Goal: Information Seeking & Learning: Learn about a topic

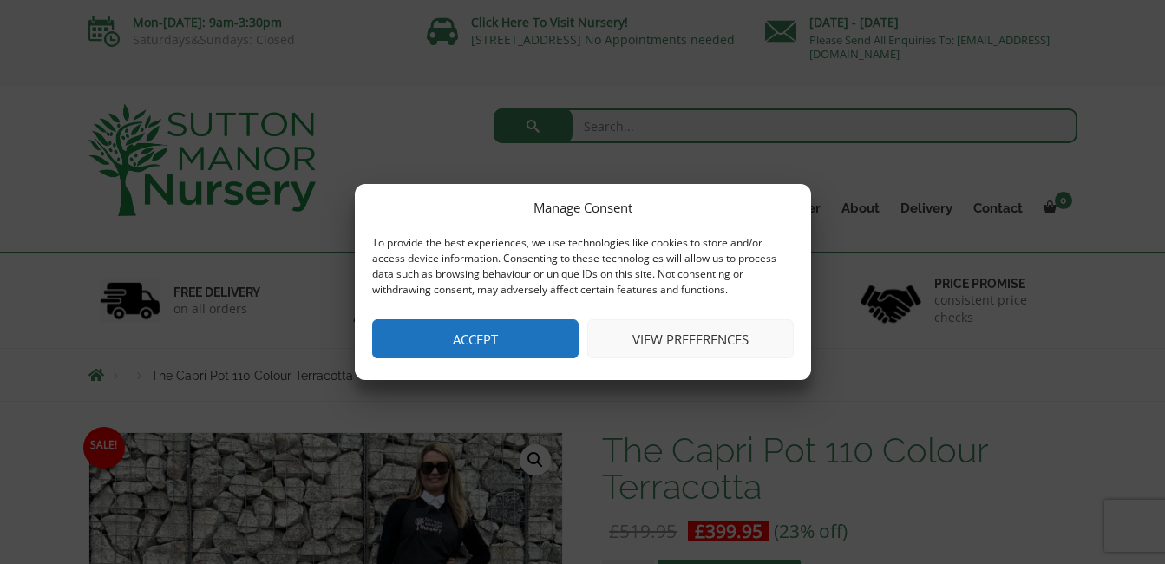
click at [544, 347] on button "Accept" at bounding box center [475, 338] width 206 height 39
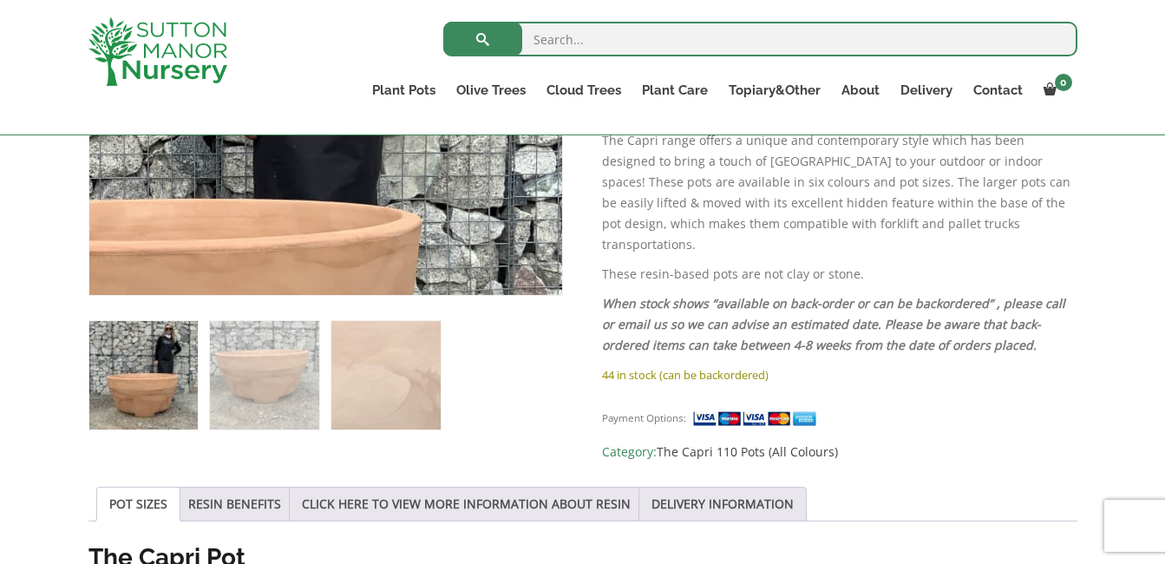
scroll to position [590, 0]
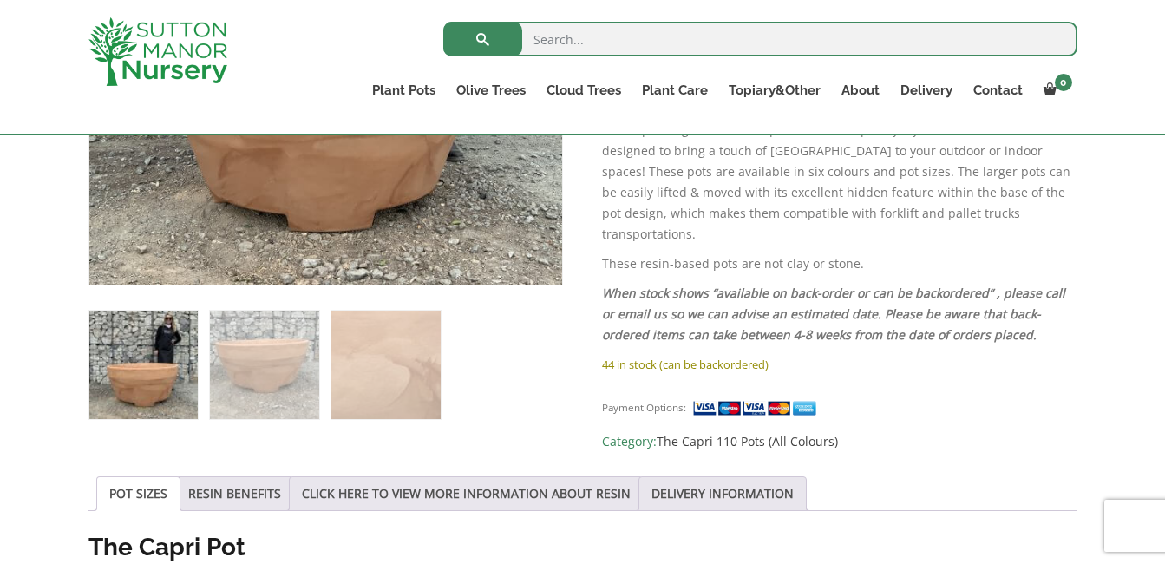
click at [135, 373] on img at bounding box center [143, 364] width 108 height 108
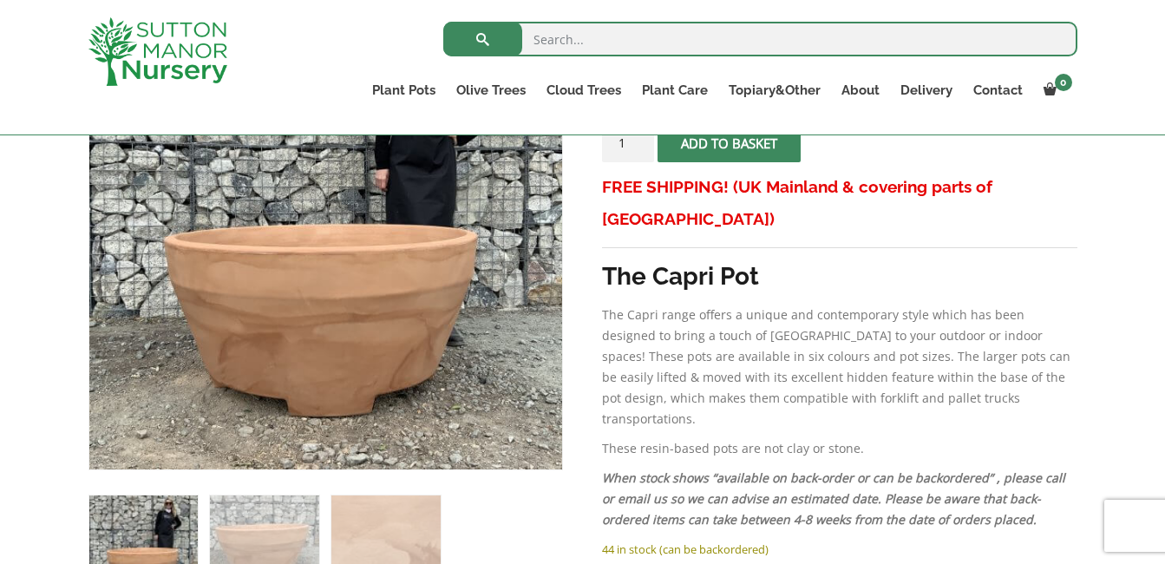
scroll to position [347, 0]
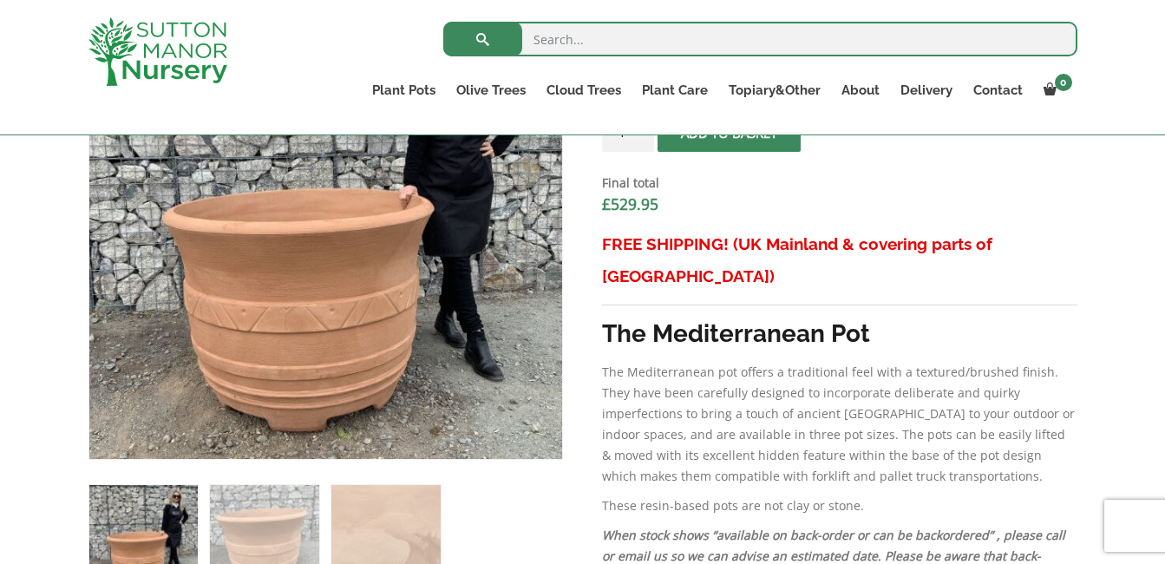
scroll to position [564, 0]
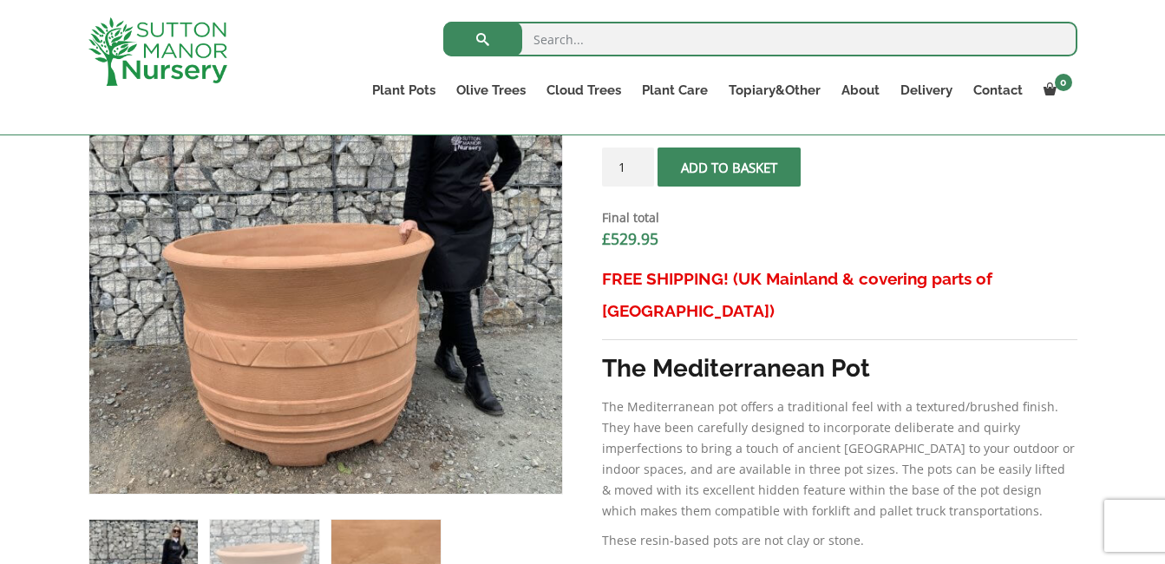
click at [385, 544] on img at bounding box center [385, 573] width 108 height 108
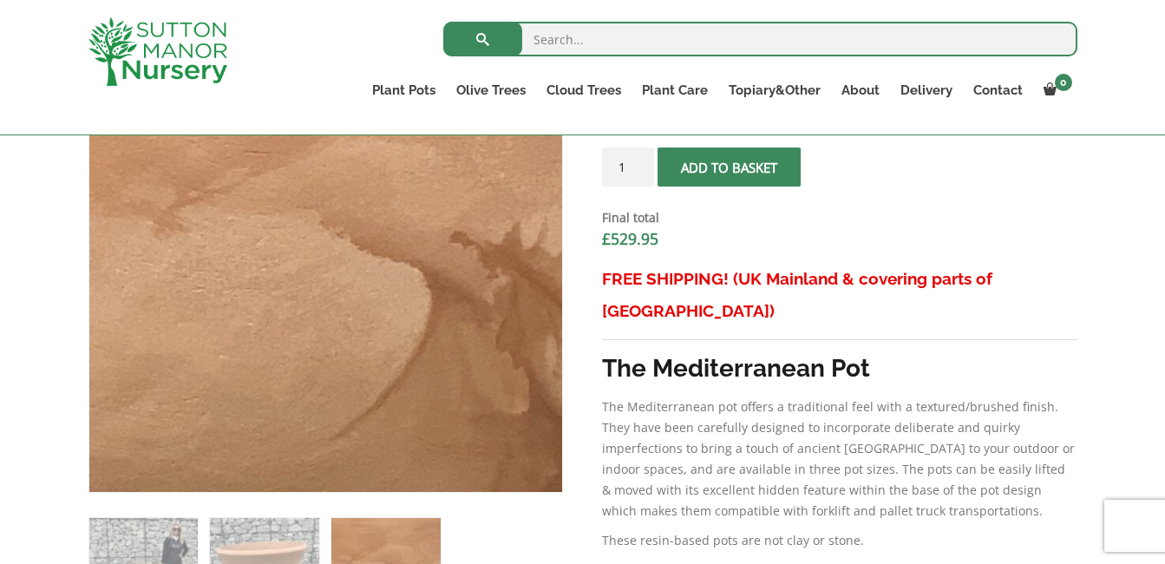
click at [385, 544] on img at bounding box center [385, 572] width 108 height 108
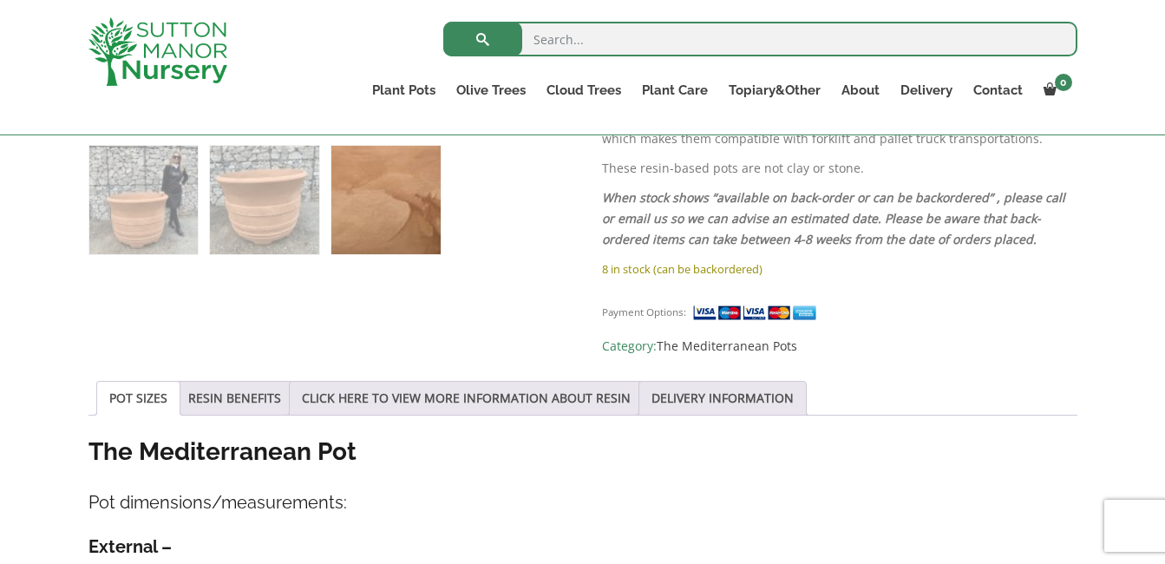
scroll to position [942, 0]
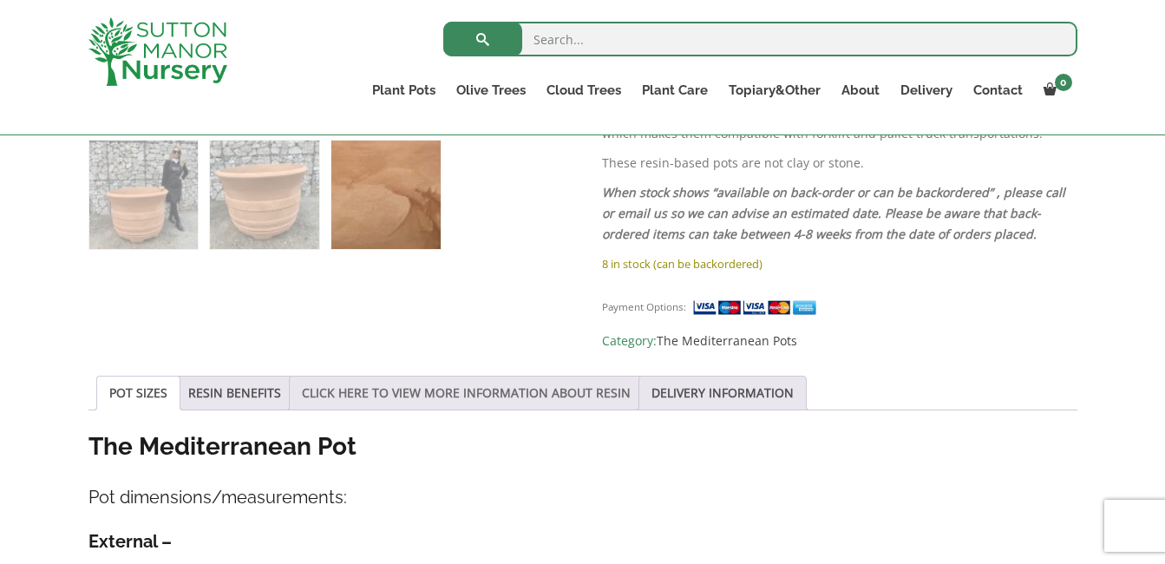
click at [611, 376] on link "CLICK HERE TO VIEW MORE INFORMATION ABOUT RESIN" at bounding box center [466, 392] width 329 height 33
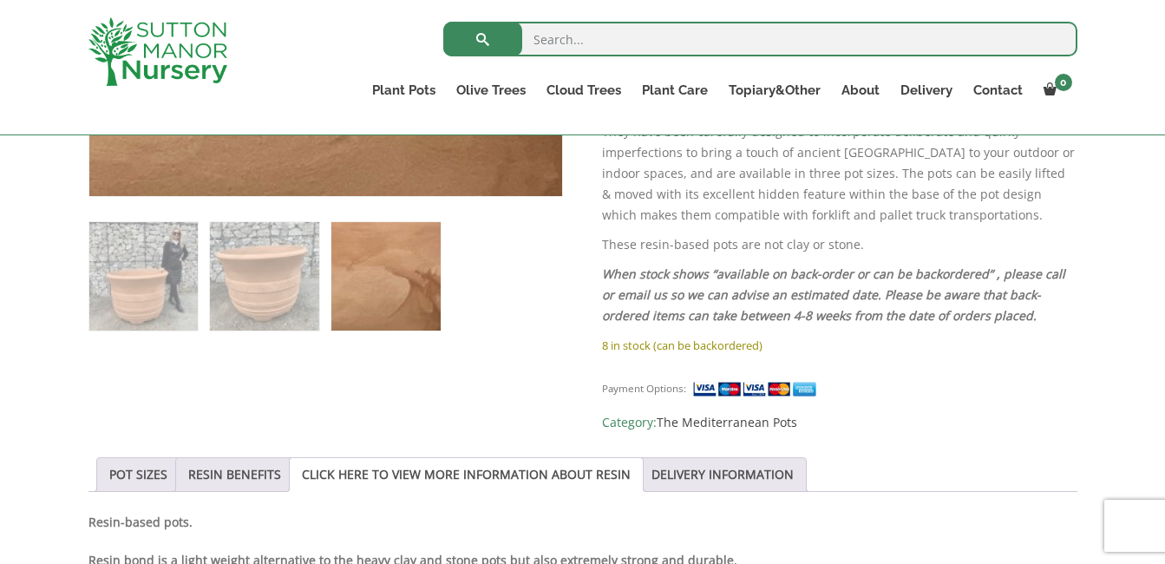
scroll to position [867, 0]
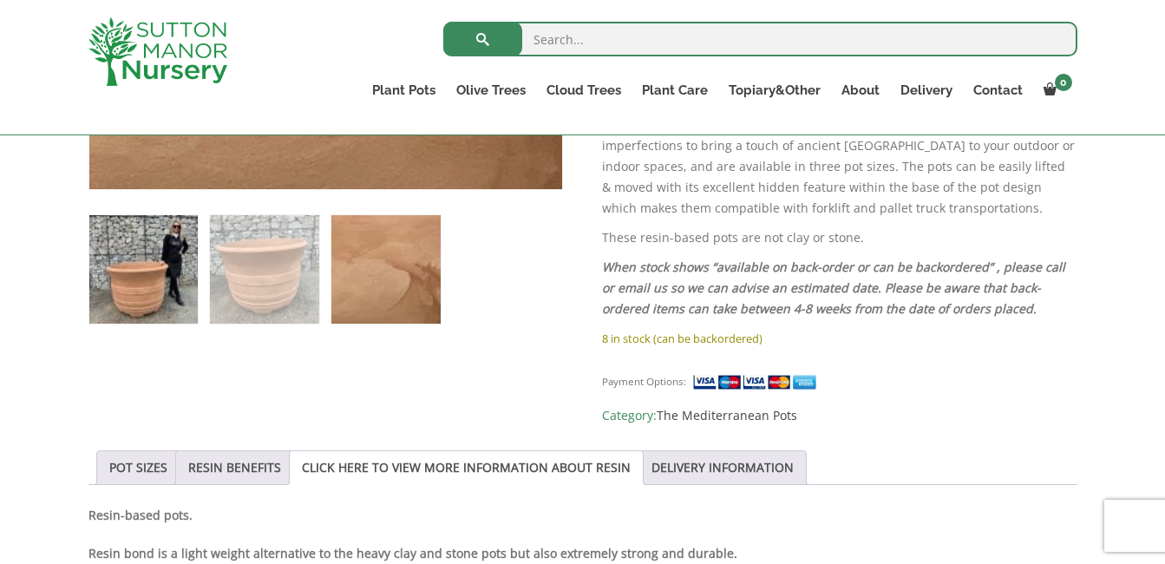
click at [171, 215] on img at bounding box center [143, 269] width 108 height 108
